Goal: Task Accomplishment & Management: Complete application form

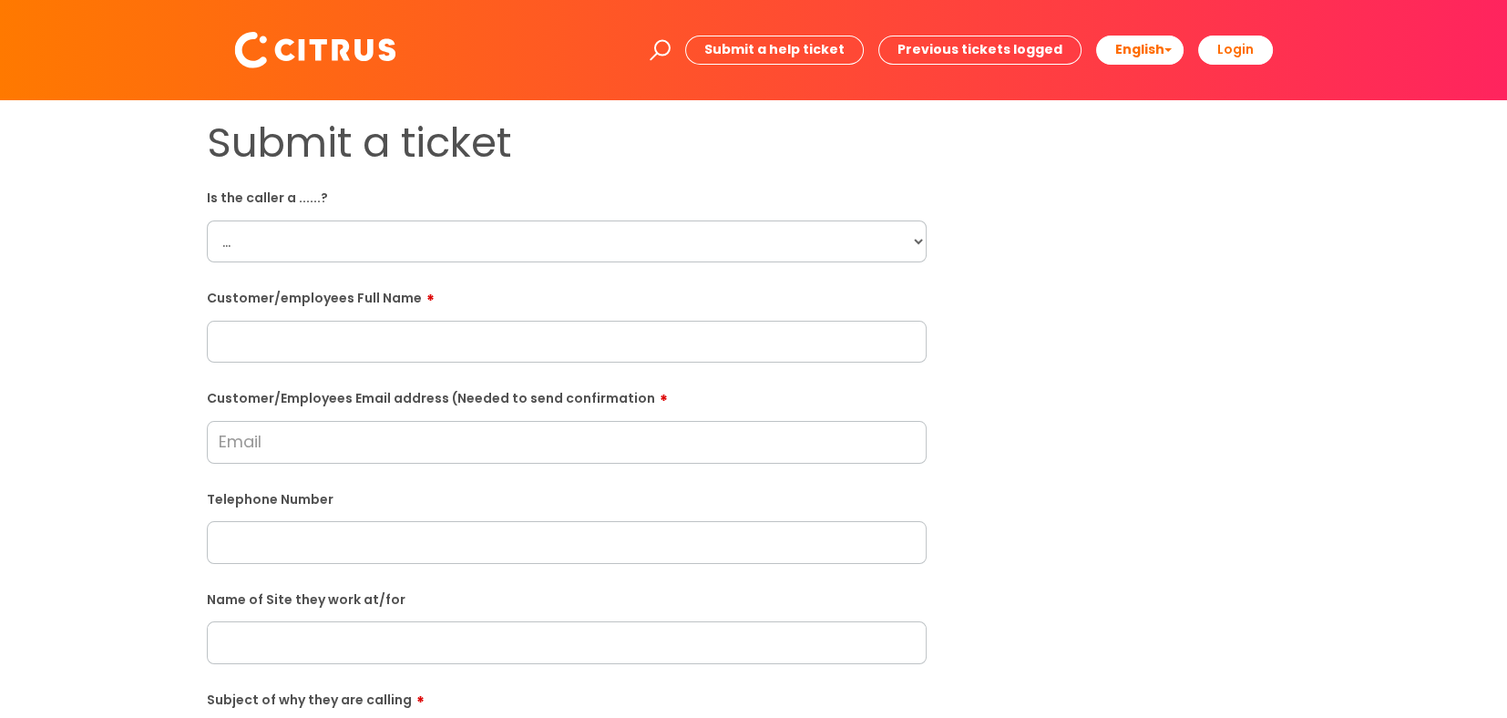
click at [648, 248] on select "... Citrus Customer Citrus Employee [DEMOGRAPHIC_DATA] Supplier" at bounding box center [567, 241] width 720 height 42
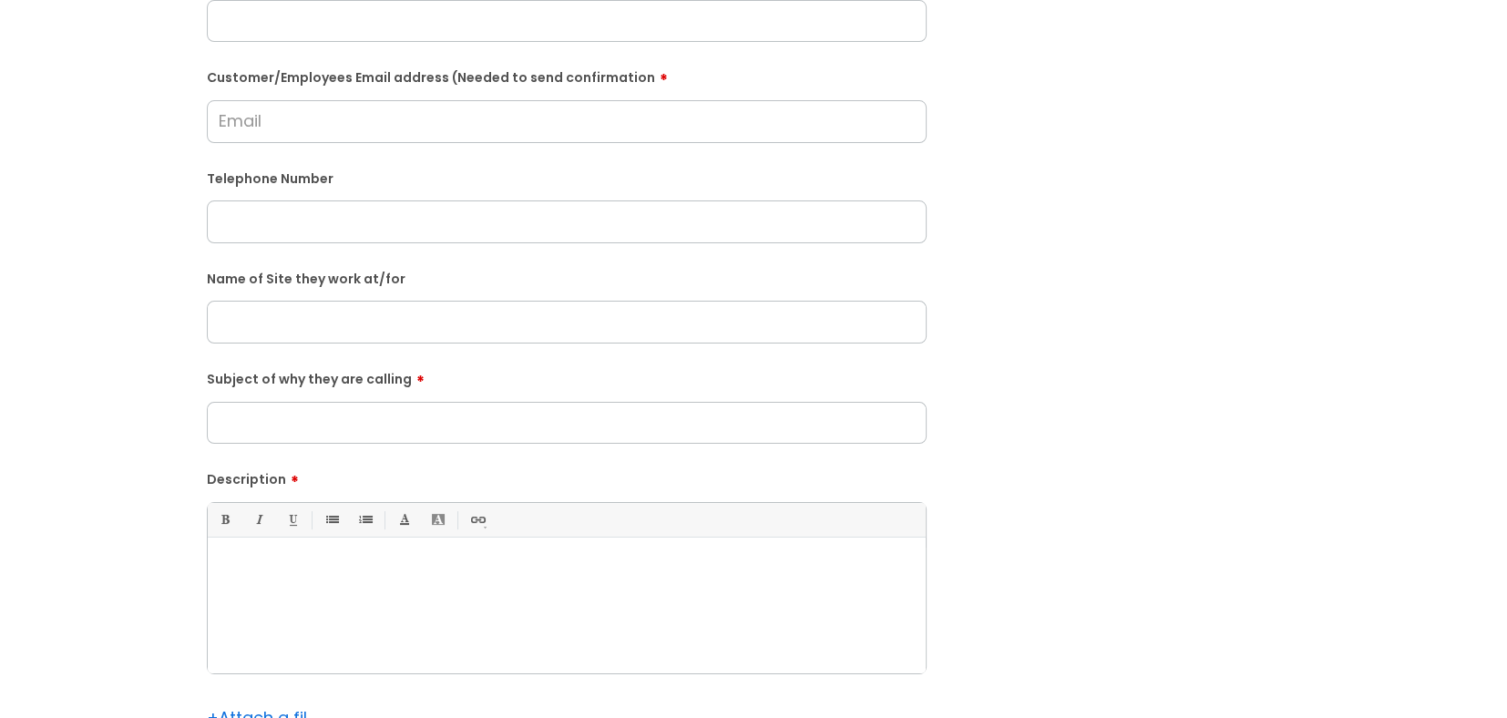
scroll to position [364, 0]
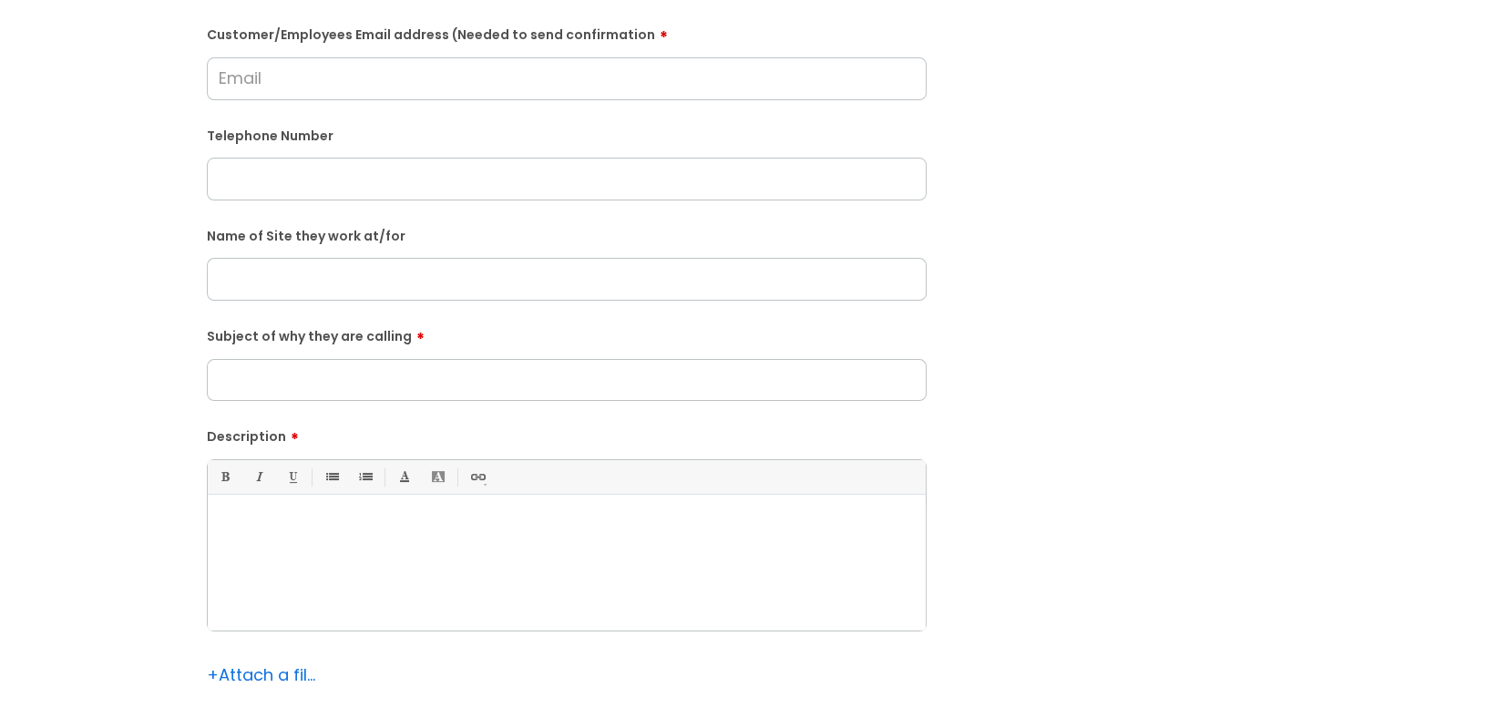
click at [596, 393] on input "Subject of why they are calling" at bounding box center [567, 380] width 720 height 42
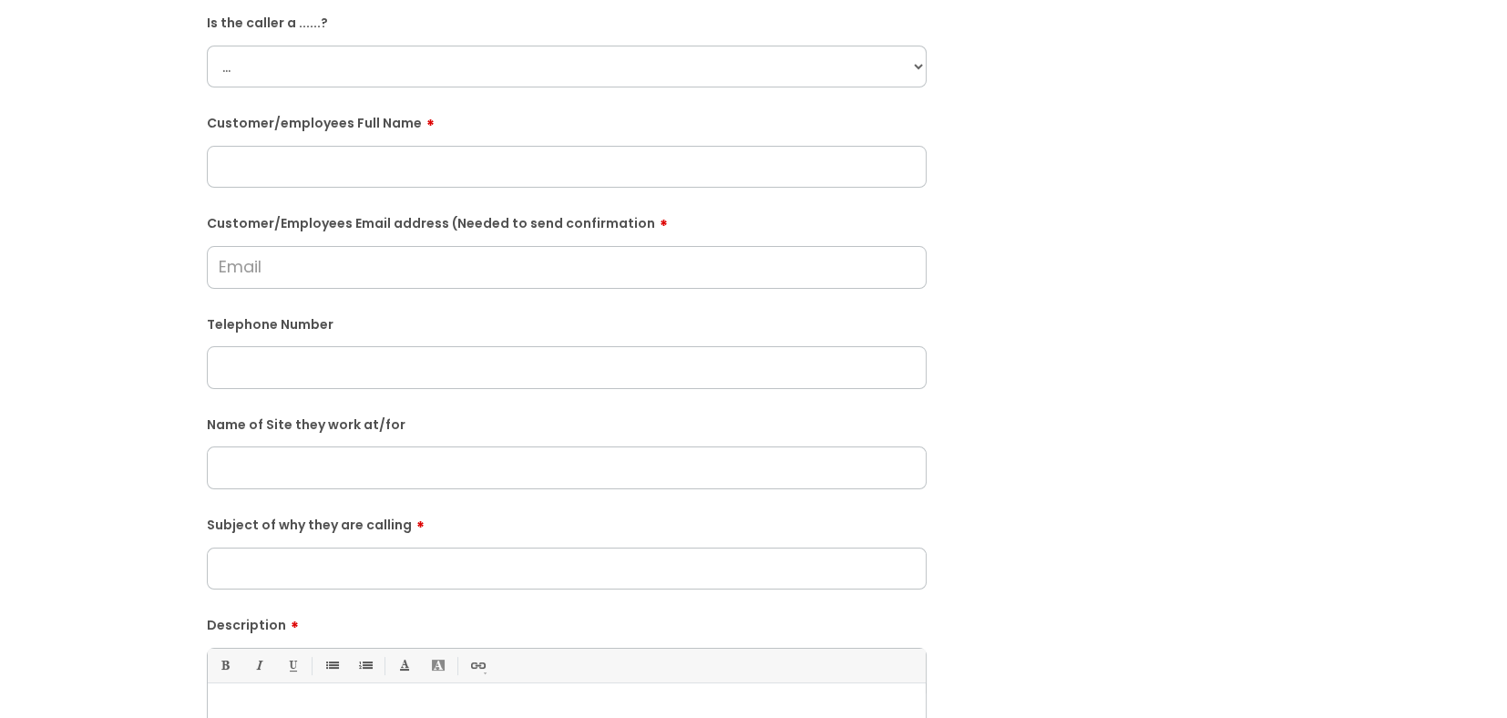
scroll to position [91, 0]
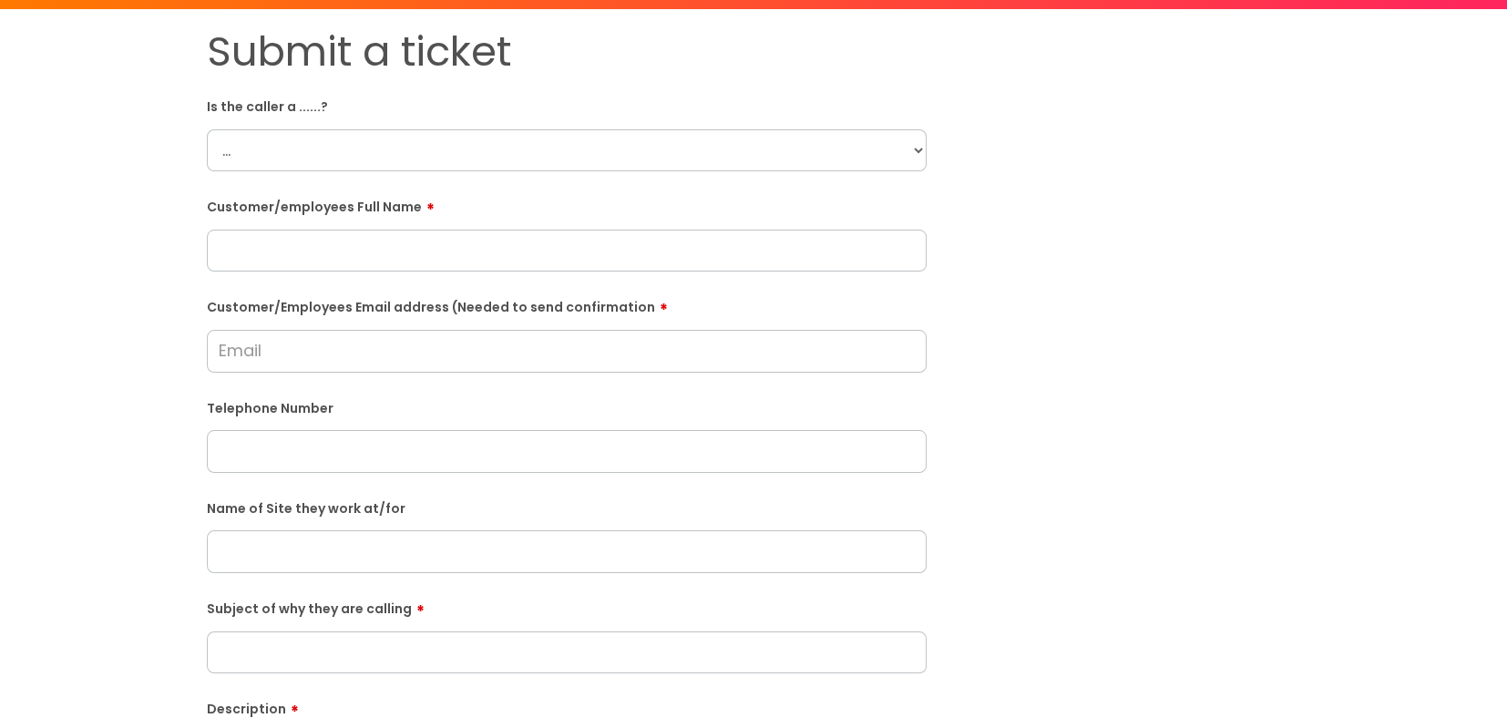
click at [445, 176] on form "Is the caller a ......? ... Citrus Customer Citrus Employee [DEMOGRAPHIC_DATA] …" at bounding box center [567, 569] width 720 height 956
click at [444, 149] on select "... Citrus Customer Citrus Employee [DEMOGRAPHIC_DATA] Supplier" at bounding box center [567, 150] width 720 height 42
select select "Citrus Customer"
click at [207, 129] on select "... Citrus Customer Citrus Employee [DEMOGRAPHIC_DATA] Supplier" at bounding box center [567, 150] width 720 height 42
click at [463, 276] on form "Is the caller a ......? ... Citrus Customer Citrus Employee [DEMOGRAPHIC_DATA] …" at bounding box center [567, 569] width 720 height 956
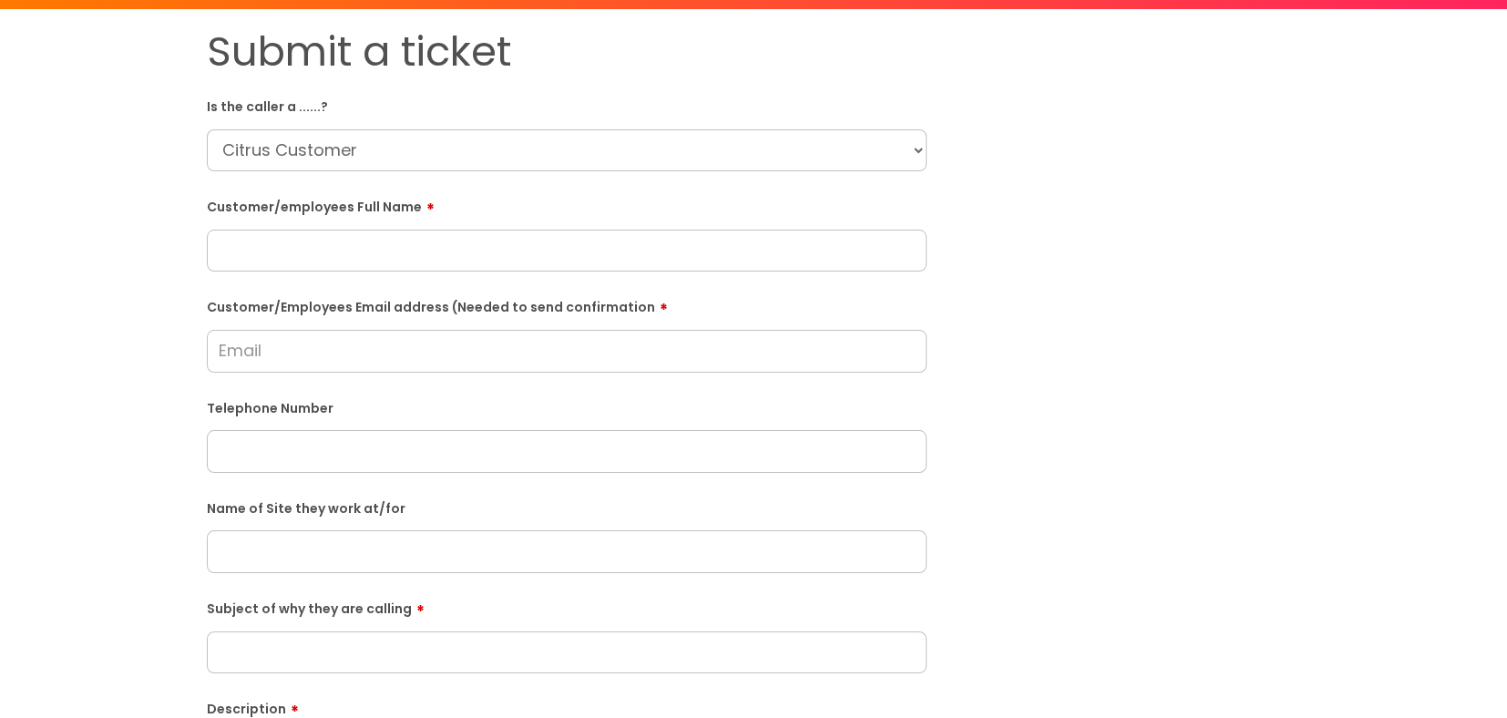
click at [480, 250] on input "text" at bounding box center [567, 251] width 720 height 42
click at [670, 252] on input "text" at bounding box center [567, 251] width 720 height 42
paste input "[PERSON_NAME]"
type input "[PERSON_NAME]"
click at [421, 445] on input "text" at bounding box center [567, 451] width 720 height 42
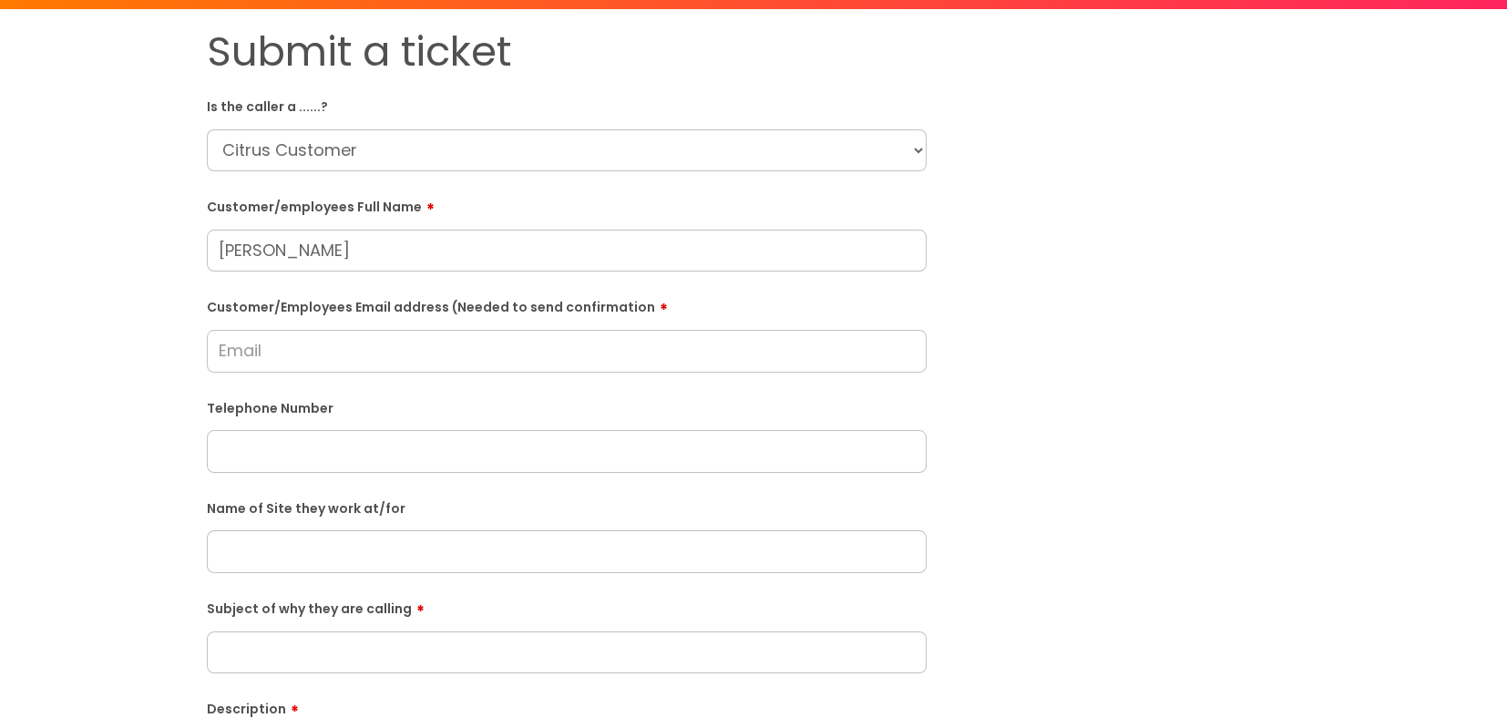
paste input "07766 772261"
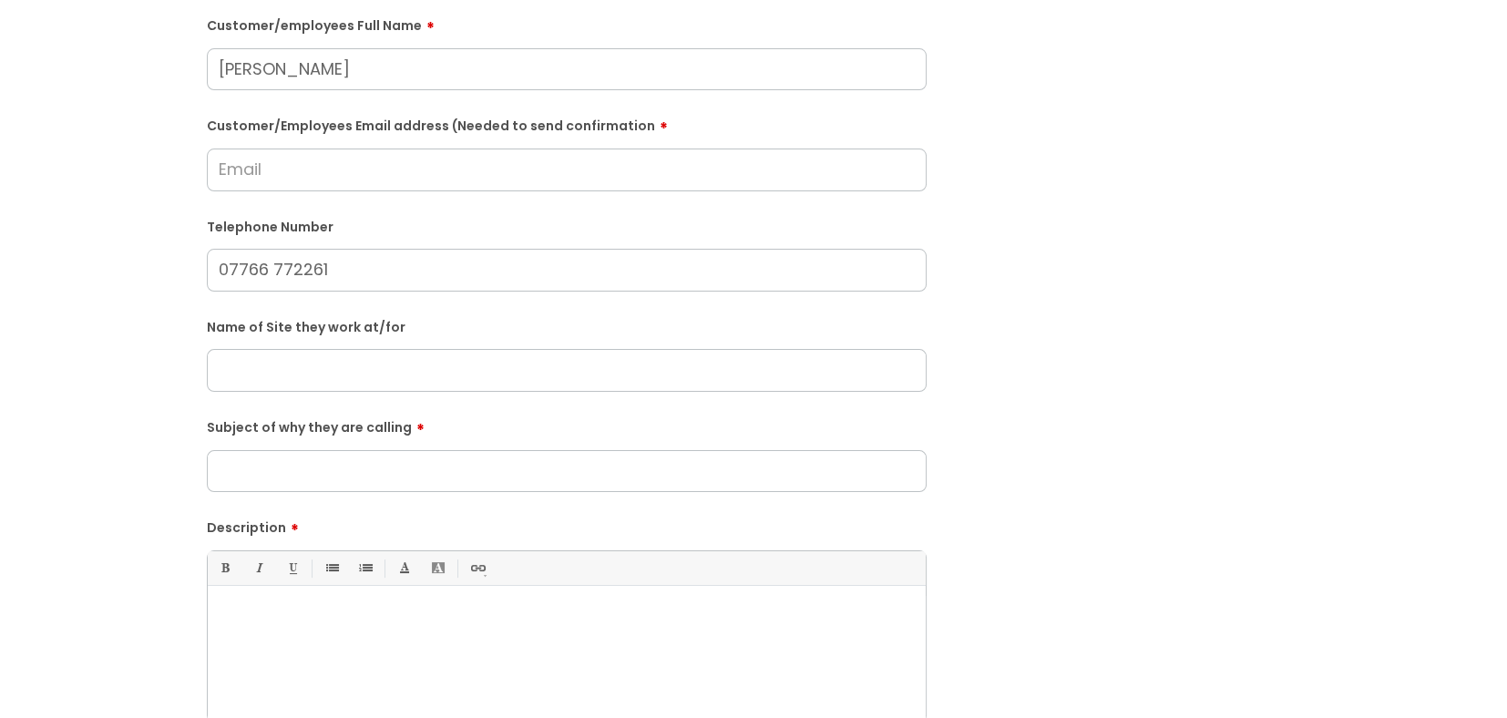
scroll to position [273, 0]
type input "07766 772261"
click at [589, 378] on input "text" at bounding box center [567, 369] width 720 height 42
click at [512, 359] on input "text" at bounding box center [567, 369] width 720 height 42
paste input "O'Neills"
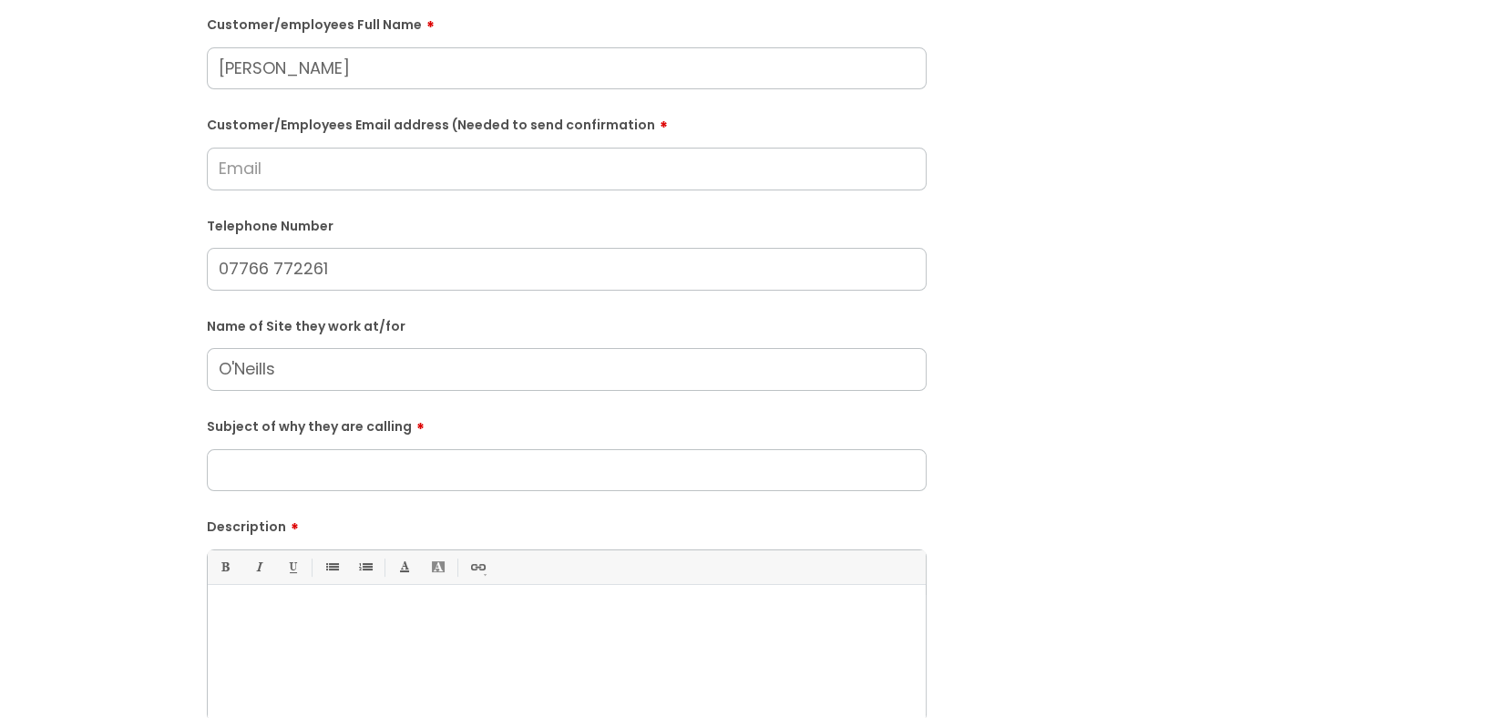
type input "O'Neills"
click at [548, 416] on label "Subject of why they are calling" at bounding box center [567, 424] width 720 height 22
click at [548, 449] on input "Subject of why they are calling" at bounding box center [567, 470] width 720 height 42
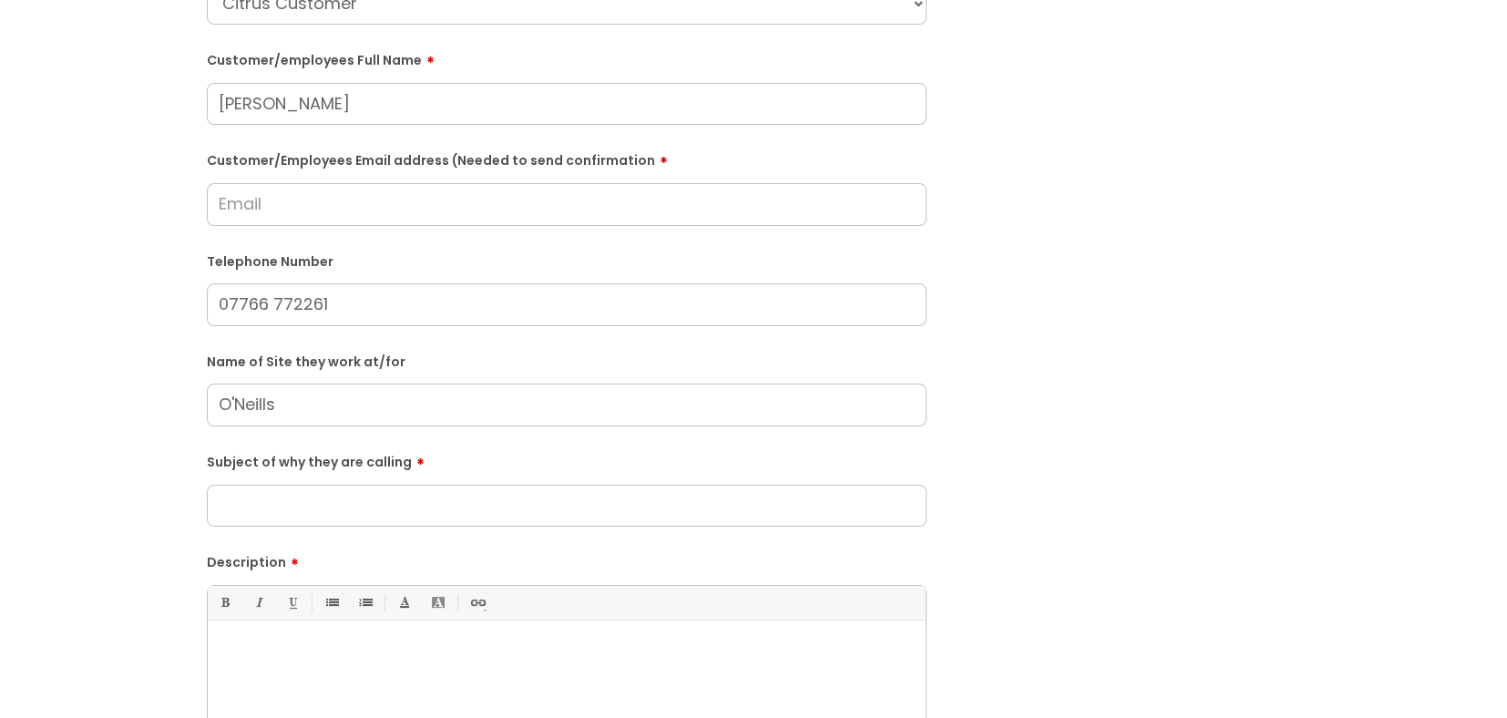
scroll to position [181, 0]
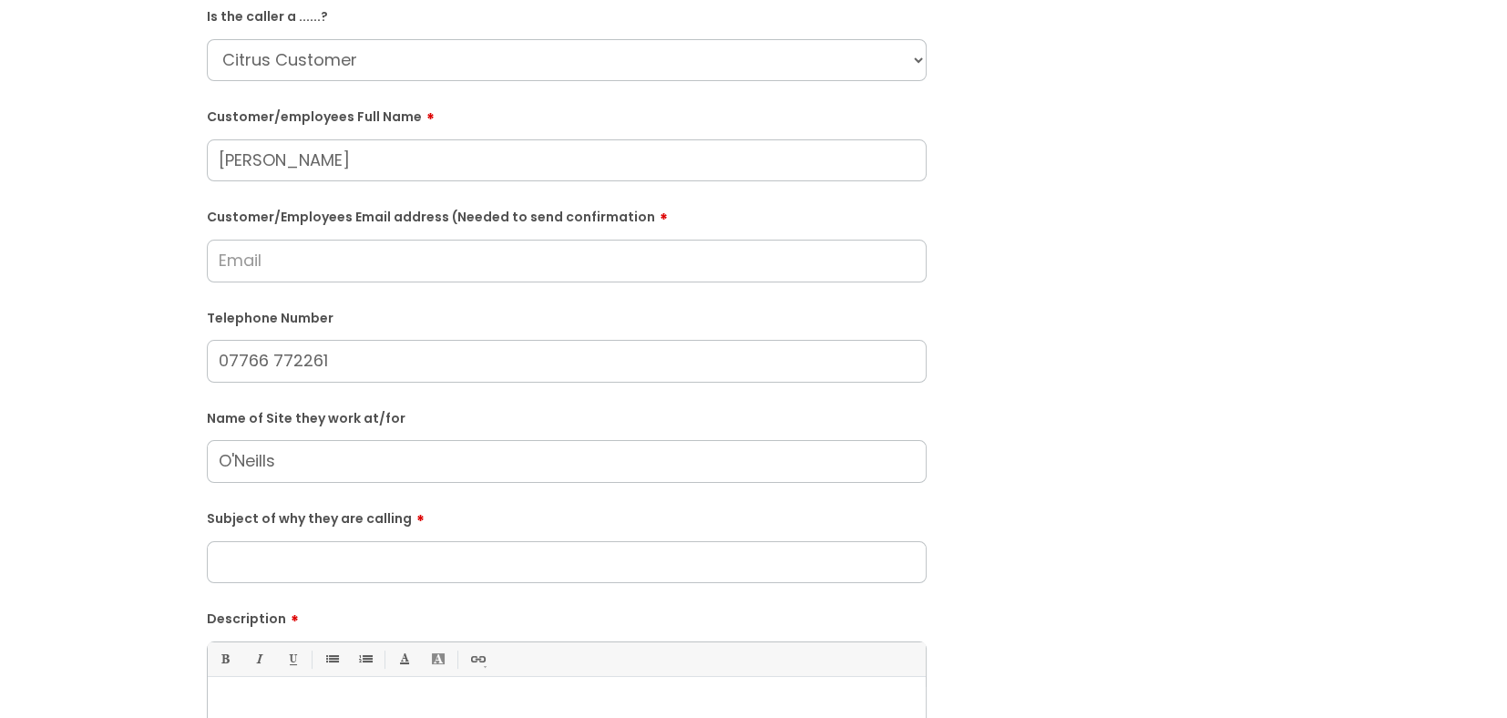
click at [667, 250] on input "Customer/Employees Email address (Needed to send confirmation" at bounding box center [567, 261] width 720 height 42
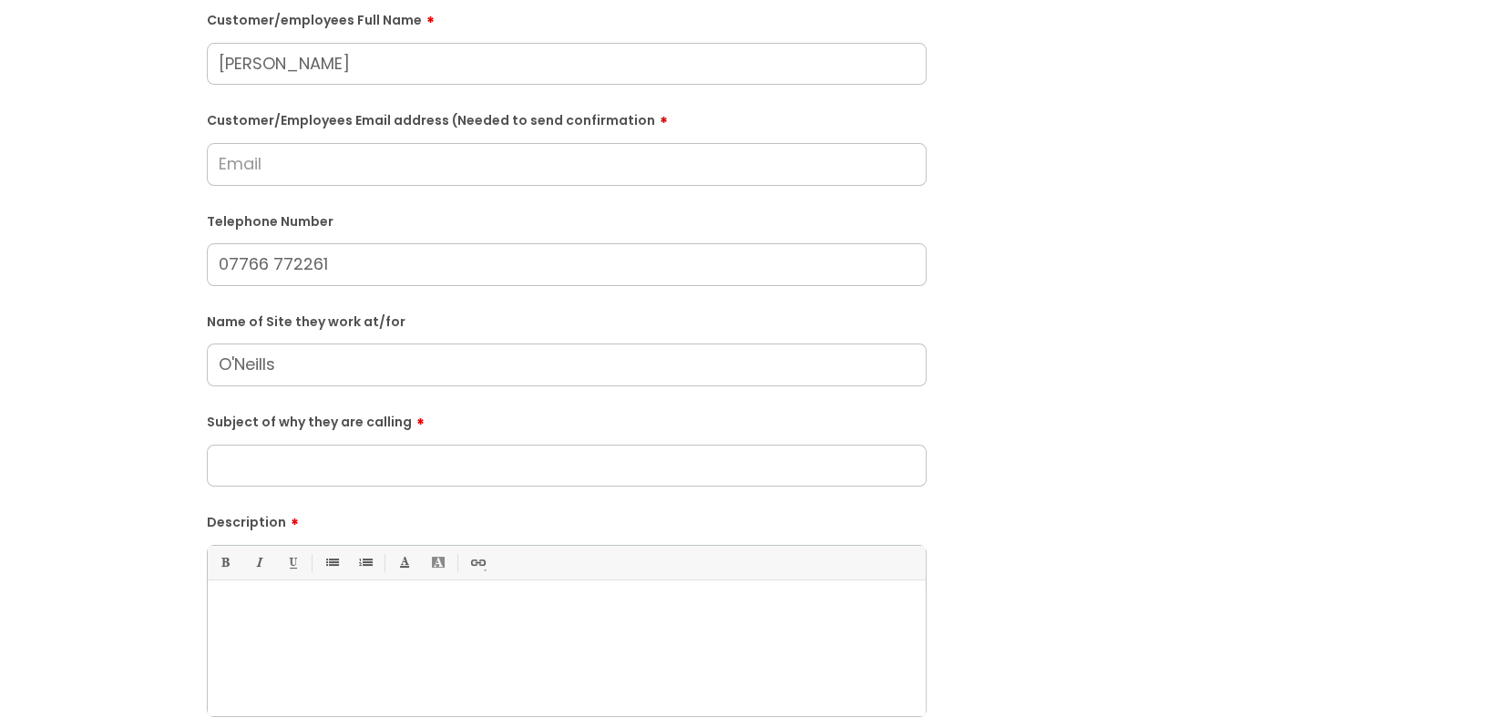
scroll to position [273, 0]
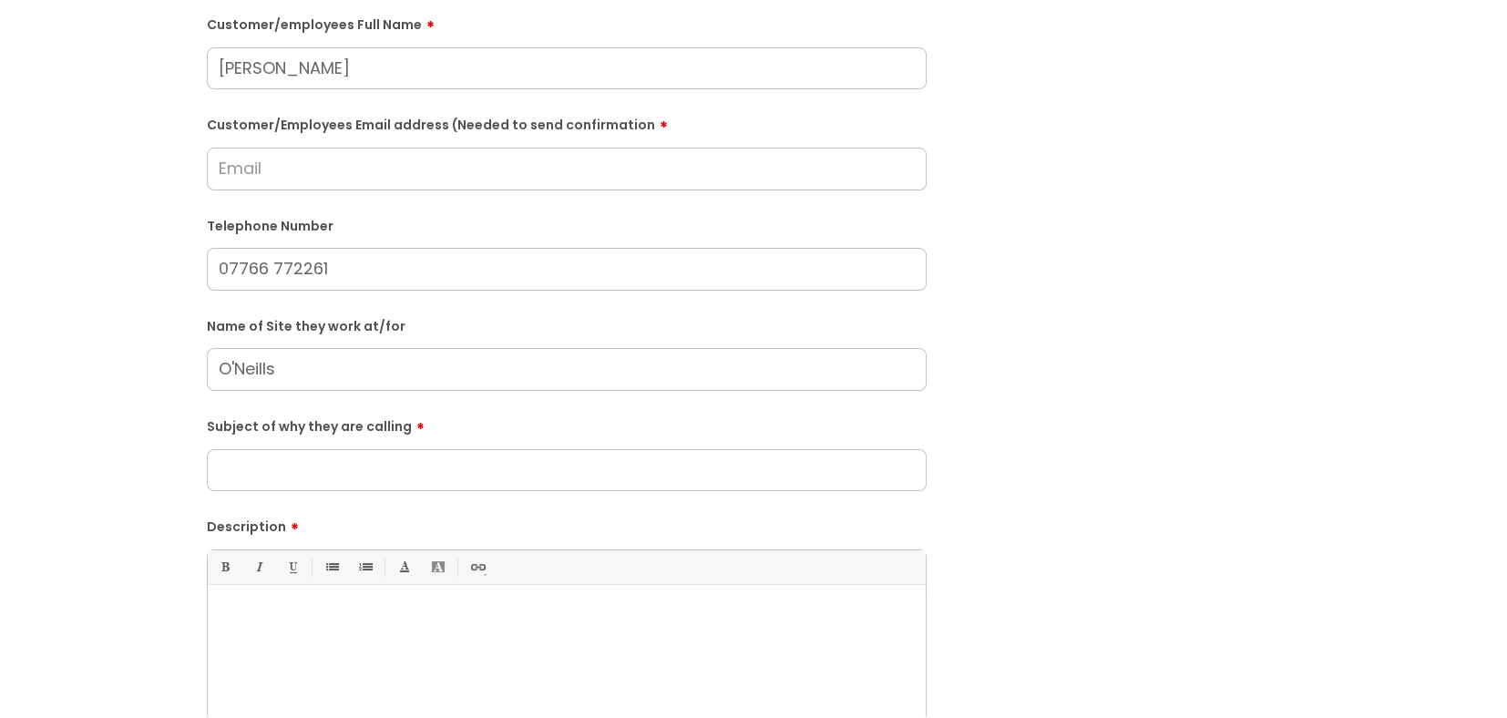
drag, startPoint x: 302, startPoint y: 268, endPoint x: 340, endPoint y: 268, distance: 37.4
click at [340, 268] on input "07766 772261" at bounding box center [567, 269] width 720 height 42
click at [1335, 425] on div "Submit a ticket Is the caller a ......? ... Citrus Customer Citrus Employee [DE…" at bounding box center [753, 369] width 1470 height 1049
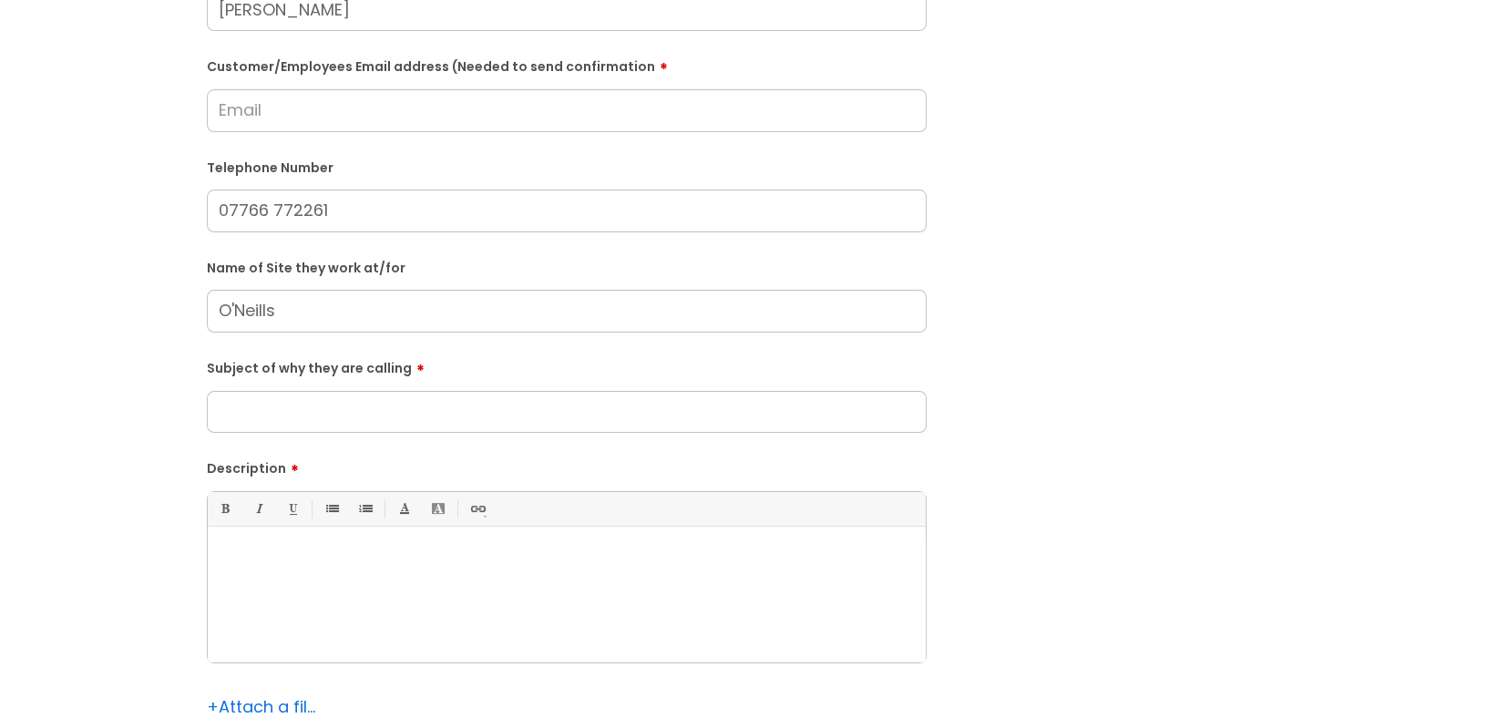
scroll to position [364, 0]
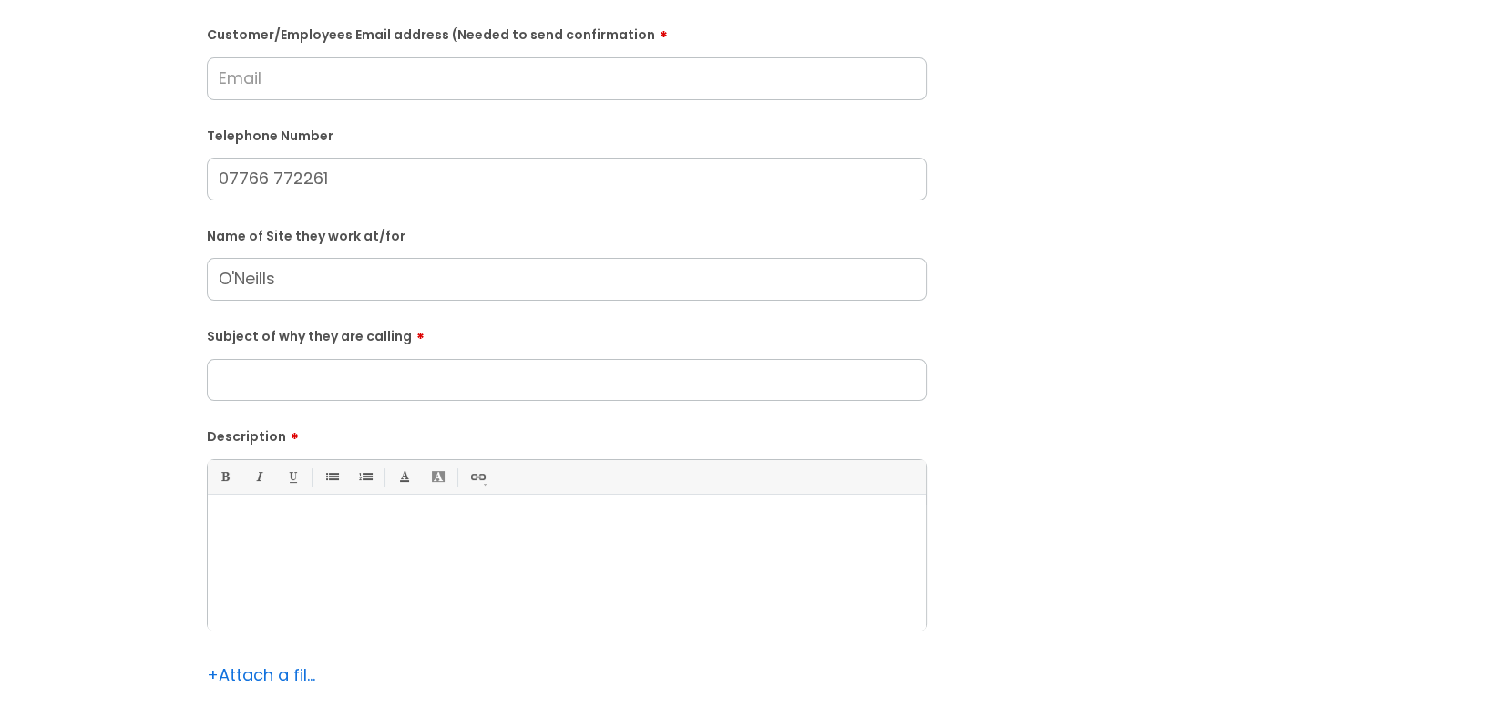
click at [446, 405] on form "Is the caller a ......? ... Citrus Customer Citrus Employee [DEMOGRAPHIC_DATA] …" at bounding box center [567, 297] width 720 height 956
click at [460, 377] on input "Subject of why they are calling" at bounding box center [567, 380] width 720 height 42
type input "Missing and incorrect order"
click at [460, 573] on div at bounding box center [567, 568] width 718 height 126
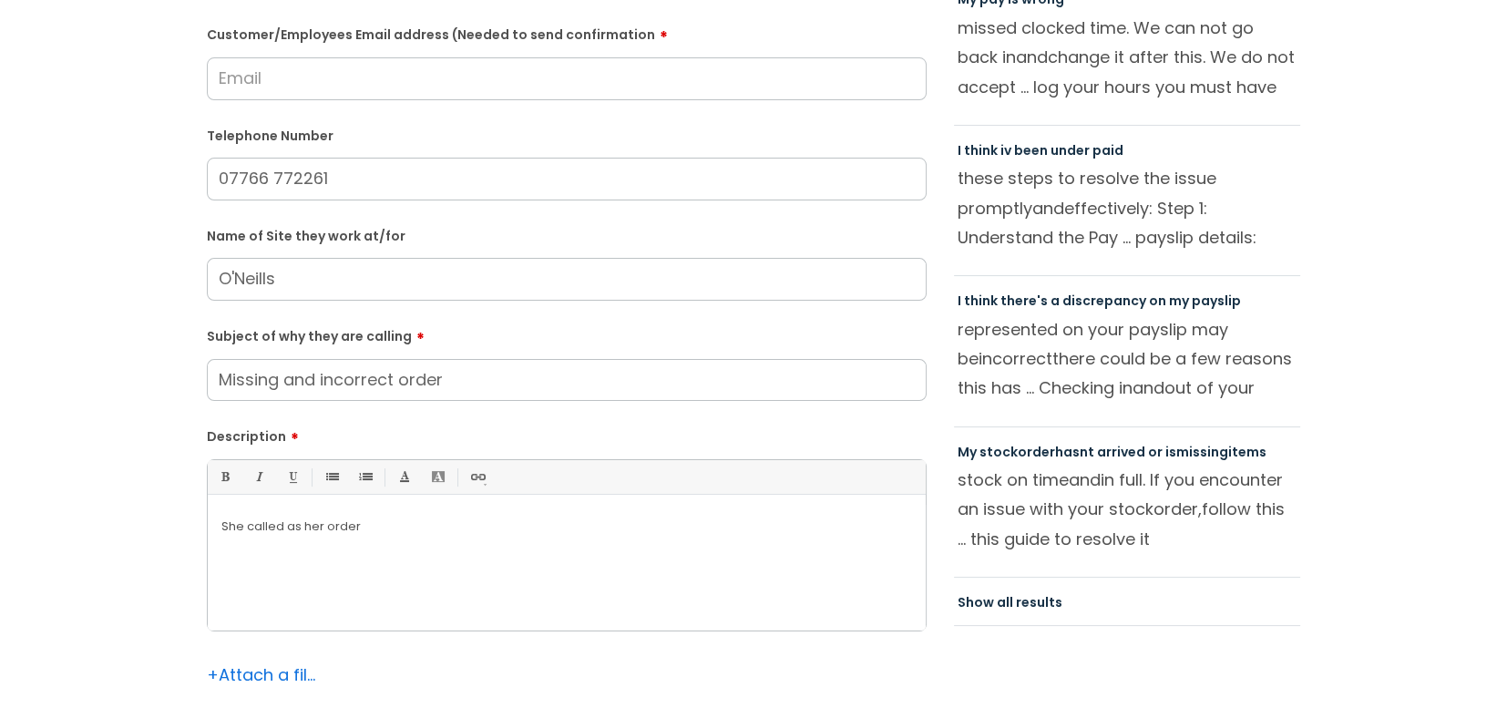
click at [533, 550] on div "She called as her order" at bounding box center [567, 568] width 718 height 126
click at [309, 76] on input "Customer/Employees Email address (Needed to send confirmation" at bounding box center [567, 78] width 720 height 42
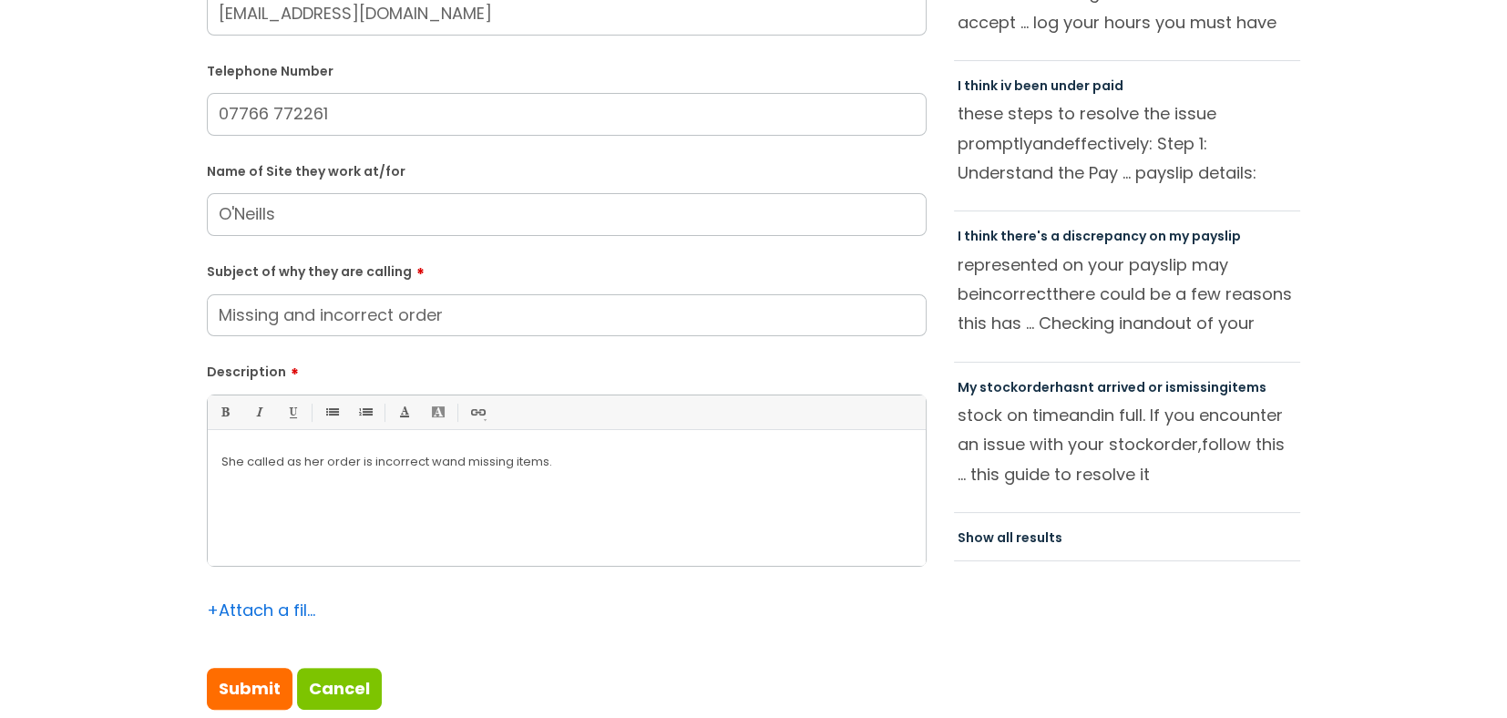
scroll to position [547, 0]
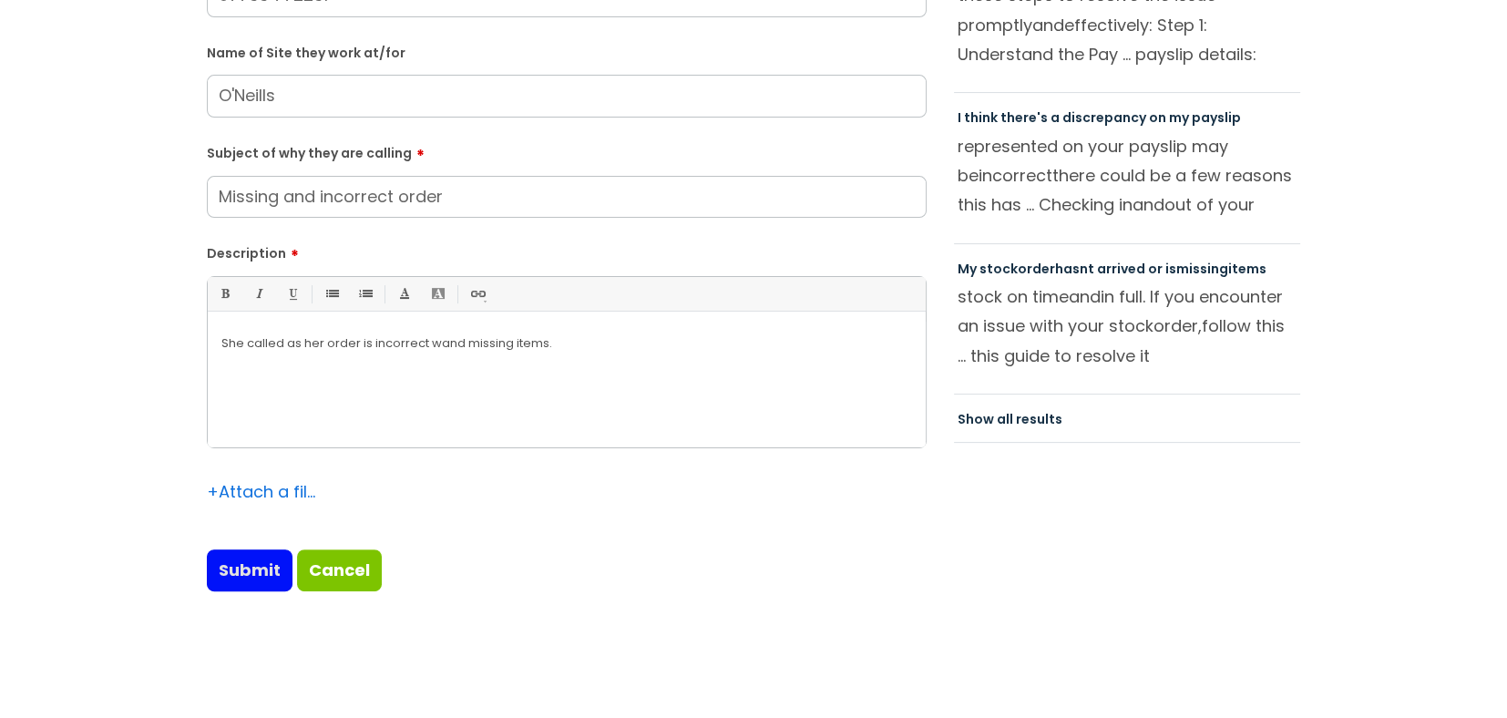
type input "[EMAIL_ADDRESS][DOMAIN_NAME]"
click at [231, 575] on input "Submit" at bounding box center [250, 570] width 86 height 42
type input "Please Wait..."
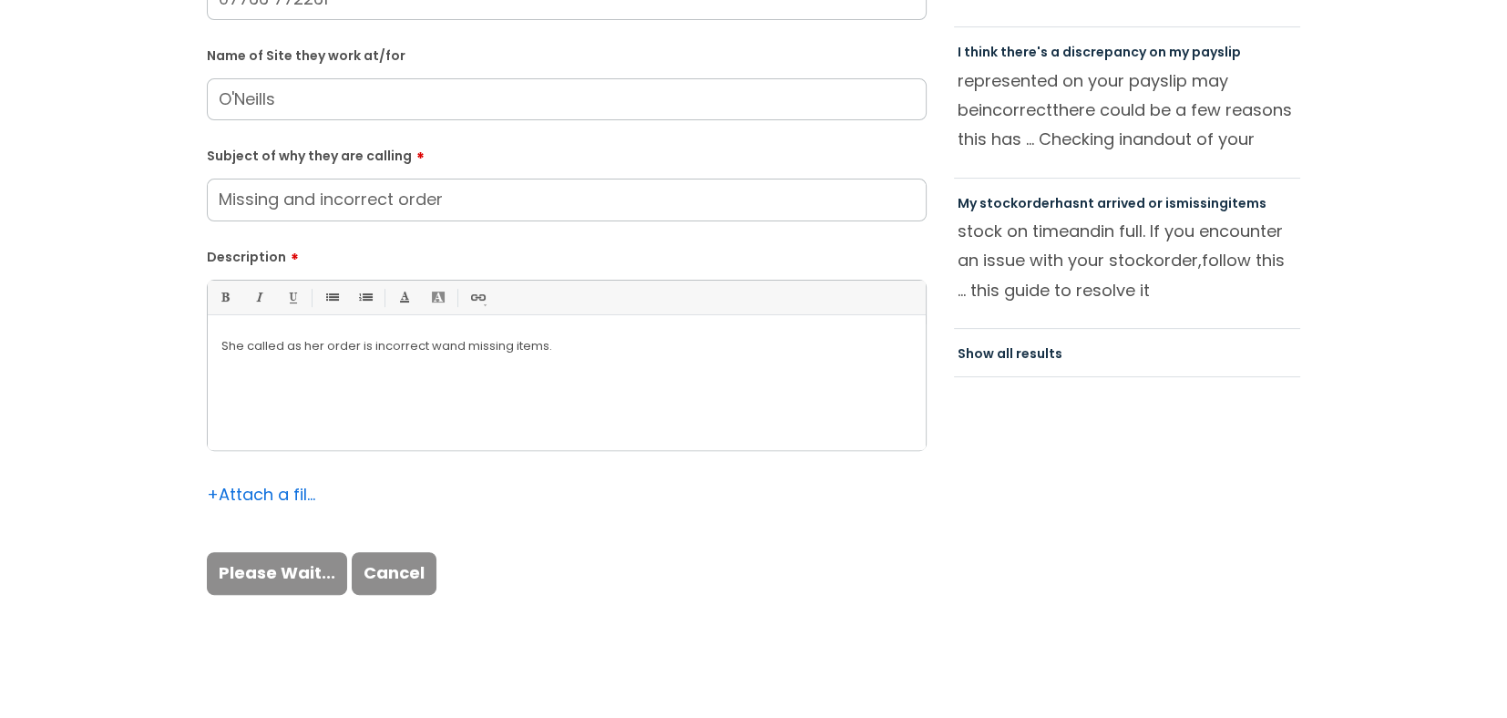
scroll to position [618, 0]
